Goal: Transaction & Acquisition: Book appointment/travel/reservation

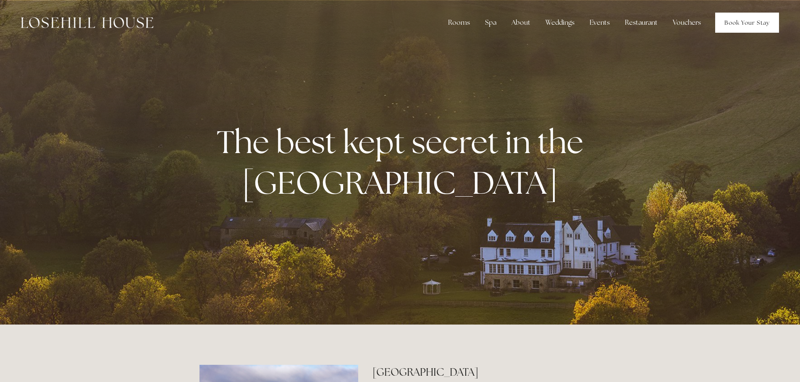
click at [739, 26] on link "Book Your Stay" at bounding box center [747, 23] width 64 height 20
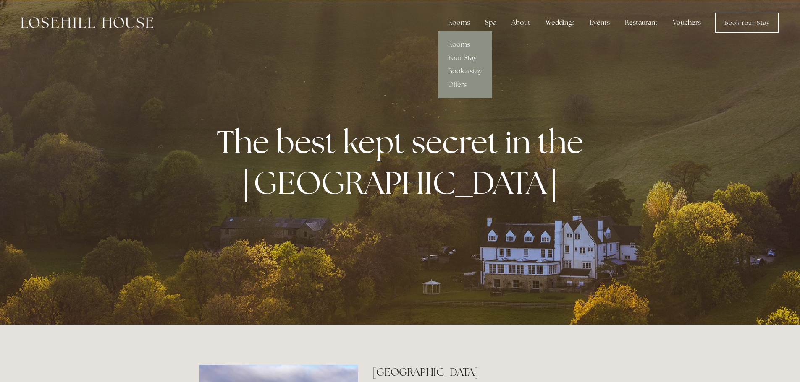
click at [455, 45] on link "Rooms" at bounding box center [465, 44] width 54 height 13
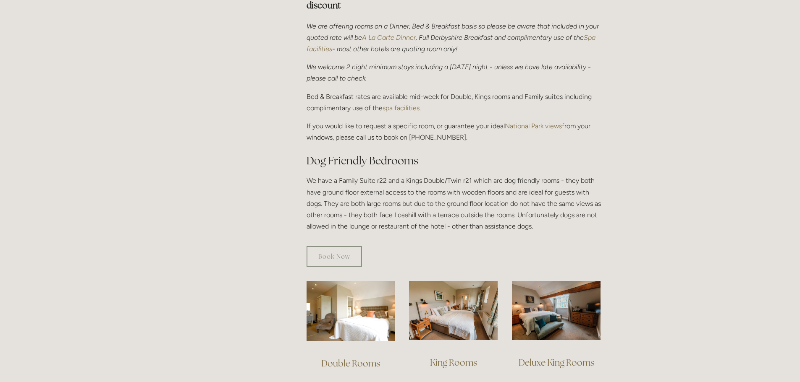
scroll to position [462, 0]
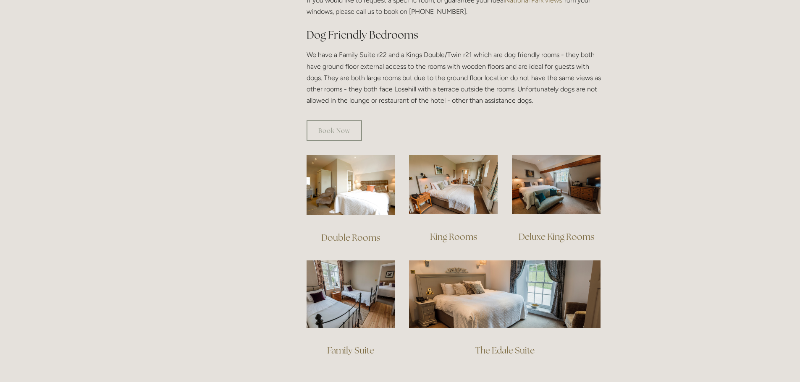
click at [563, 231] on link "Deluxe King Rooms" at bounding box center [556, 236] width 76 height 11
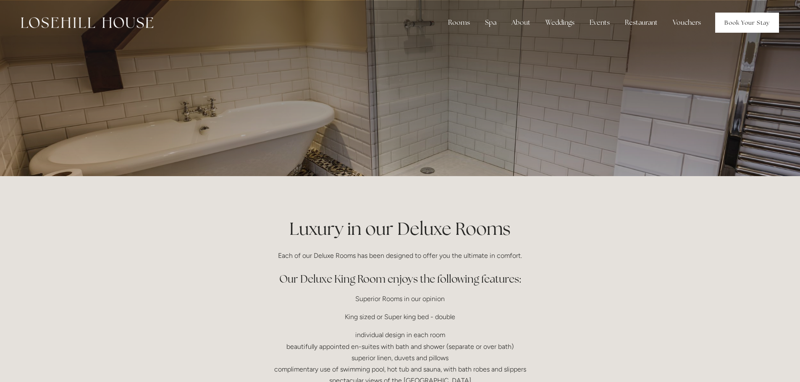
click at [746, 20] on link "Book Your Stay" at bounding box center [747, 23] width 64 height 20
